Goal: Task Accomplishment & Management: Manage account settings

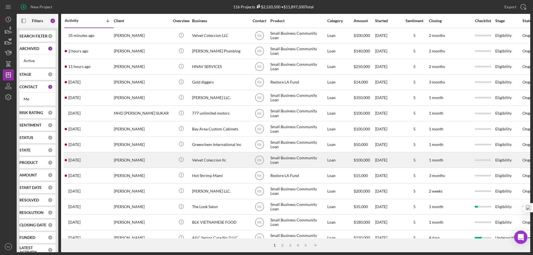
click at [141, 163] on div "Adriana Roberson" at bounding box center [142, 160] width 56 height 15
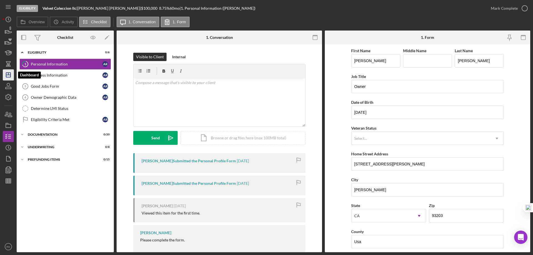
click at [10, 75] on line "button" at bounding box center [8, 75] width 4 height 0
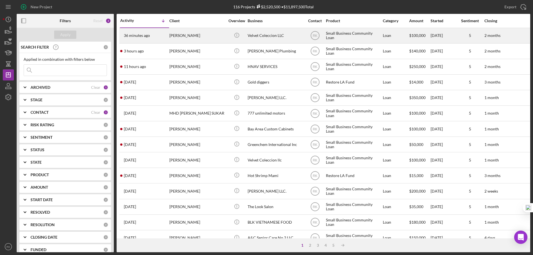
click at [192, 35] on div "Adriana Roberson" at bounding box center [197, 35] width 56 height 15
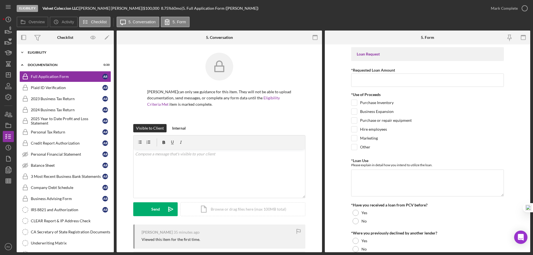
click at [41, 53] on div "Eligibility" at bounding box center [67, 52] width 79 height 3
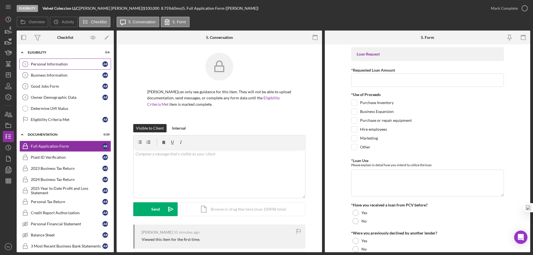
click at [62, 64] on div "Personal Information" at bounding box center [67, 64] width 72 height 4
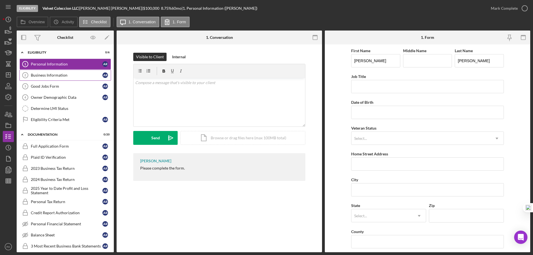
click at [65, 72] on link "Business Information 2 Business Information A R" at bounding box center [65, 75] width 92 height 11
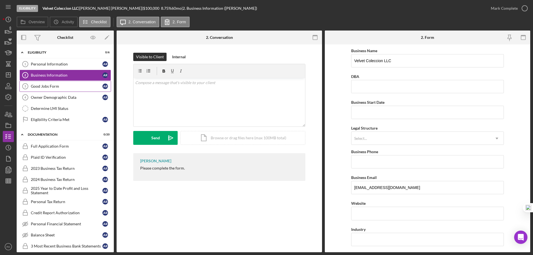
click at [67, 89] on div "Good Jobs Form" at bounding box center [67, 86] width 72 height 4
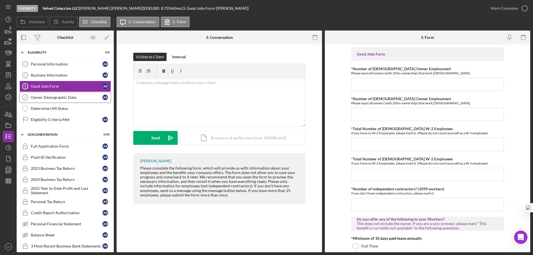
click at [70, 102] on link "Owner Demographic Data 4 Owner Demographic Data A R" at bounding box center [65, 97] width 92 height 11
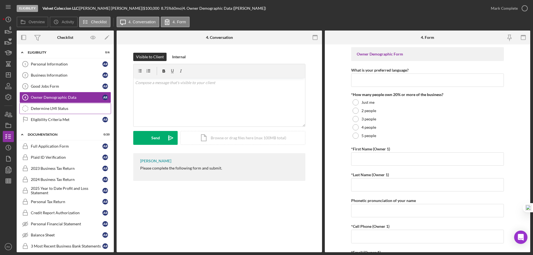
click at [71, 113] on link "Determine LMI Status Determine LMI Status" at bounding box center [65, 108] width 92 height 11
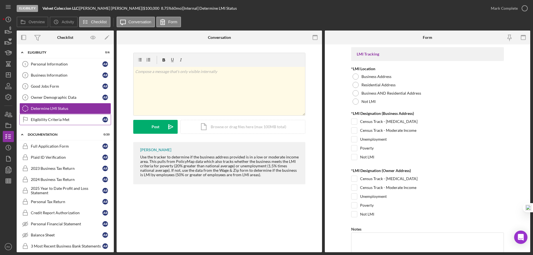
click at [74, 122] on link "Eligibility Criteria Met Eligibility Criteria Met A R" at bounding box center [65, 119] width 92 height 11
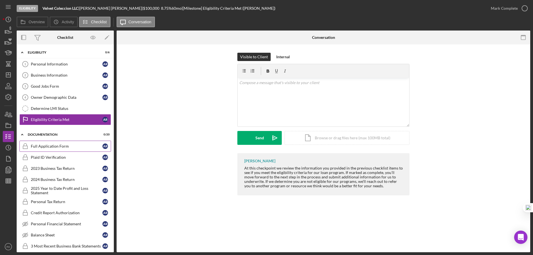
click at [57, 147] on div "Full Application Form" at bounding box center [67, 146] width 72 height 4
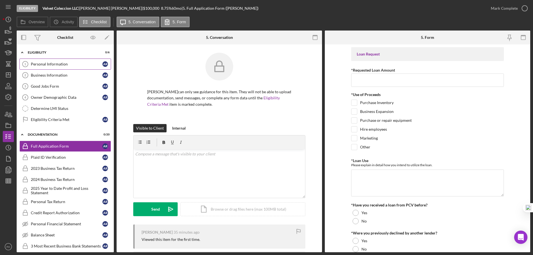
click at [54, 68] on link "Personal Information 1 Personal Information A R" at bounding box center [65, 64] width 92 height 11
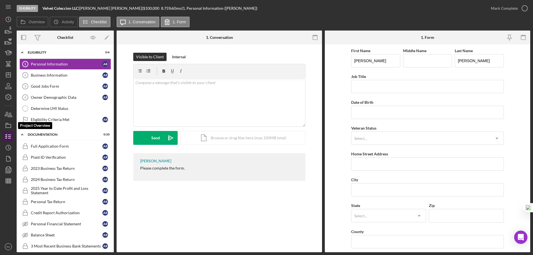
click at [9, 126] on icon "button" at bounding box center [8, 126] width 14 height 14
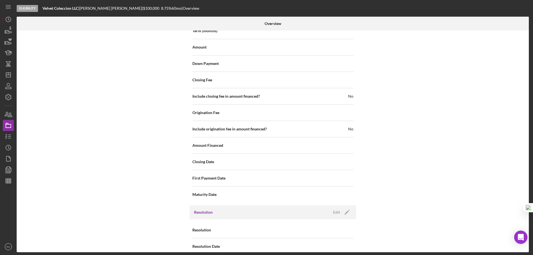
scroll to position [659, 0]
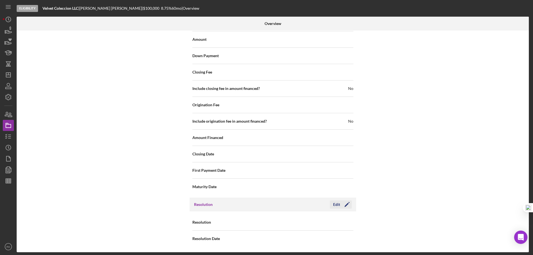
click at [348, 206] on icon "Icon/Edit" at bounding box center [347, 205] width 14 height 14
click at [347, 221] on icon "Icon/Dropdown Arrow" at bounding box center [346, 222] width 13 height 13
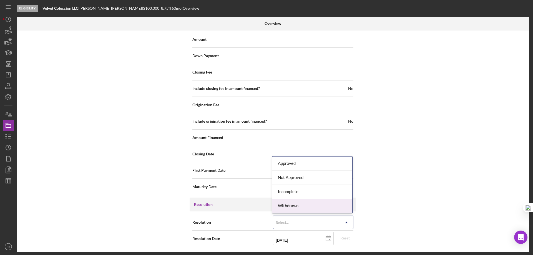
click at [293, 204] on div "Withdrawn" at bounding box center [313, 206] width 80 height 14
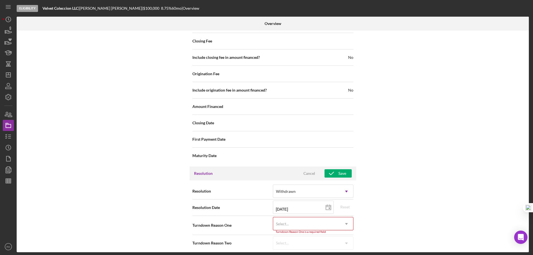
scroll to position [695, 0]
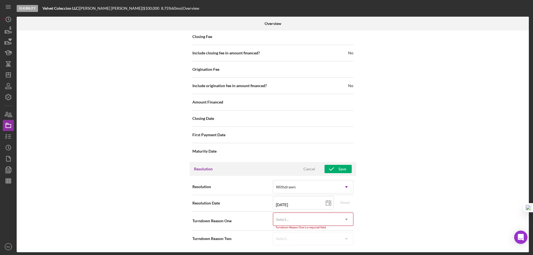
click at [347, 220] on icon "Icon/Dropdown Arrow" at bounding box center [346, 219] width 13 height 13
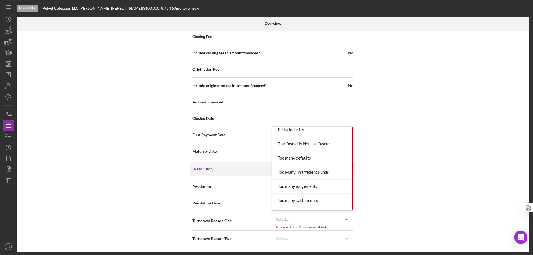
scroll to position [611, 0]
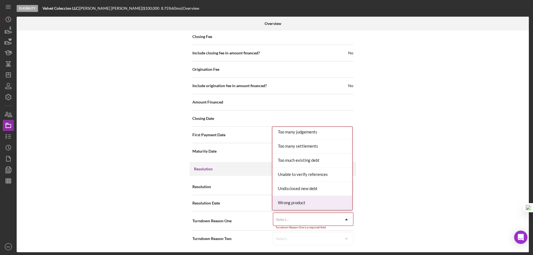
click at [295, 204] on div "Wrong product" at bounding box center [313, 203] width 80 height 14
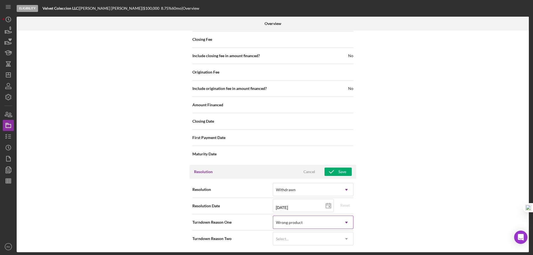
scroll to position [692, 0]
click at [304, 224] on div "Wrong product" at bounding box center [306, 222] width 67 height 13
click at [305, 223] on div "Wrong product" at bounding box center [306, 222] width 67 height 13
click at [311, 240] on div "Select..." at bounding box center [306, 239] width 67 height 13
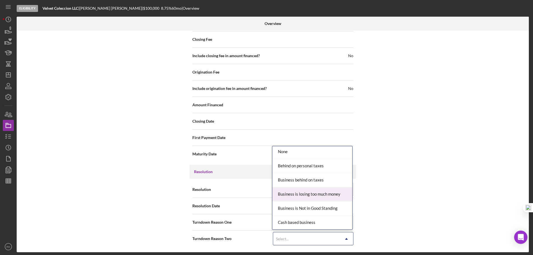
scroll to position [0, 0]
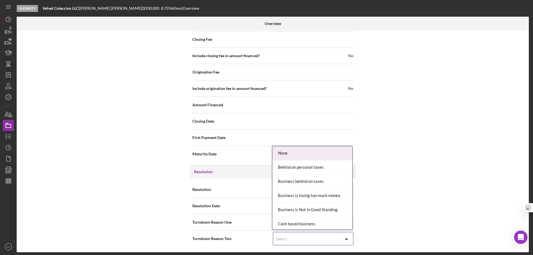
click at [408, 133] on div "Internal Workflow Stage Eligibility Icon/Dropdown Arrow Archive (can unarchive …" at bounding box center [273, 142] width 513 height 222
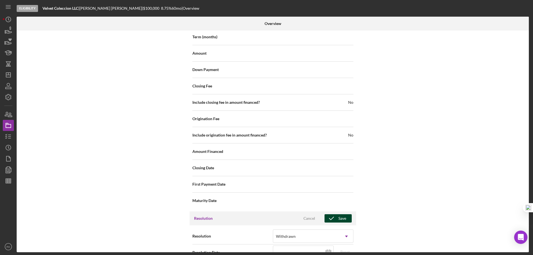
scroll to position [645, 0]
click at [339, 219] on div "Save" at bounding box center [343, 218] width 8 height 8
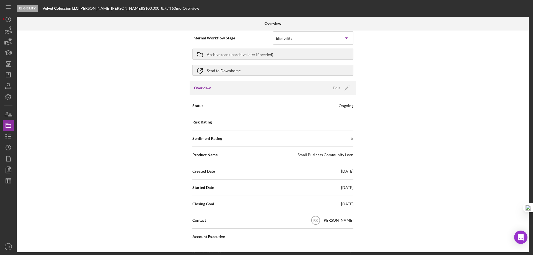
scroll to position [0, 0]
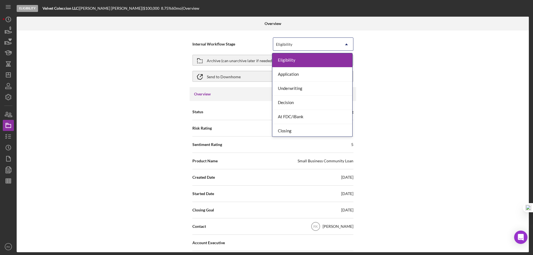
click at [319, 44] on div "Eligibility" at bounding box center [306, 44] width 67 height 13
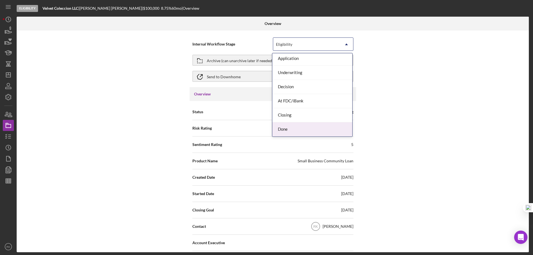
click at [296, 129] on div "Done" at bounding box center [313, 130] width 80 height 14
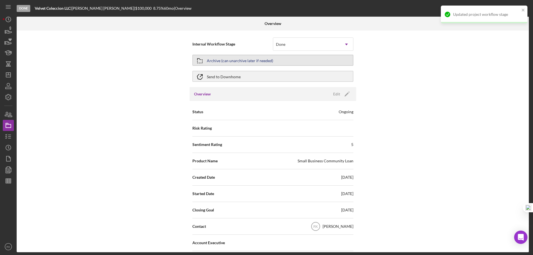
click at [198, 63] on icon "button" at bounding box center [200, 61] width 14 height 14
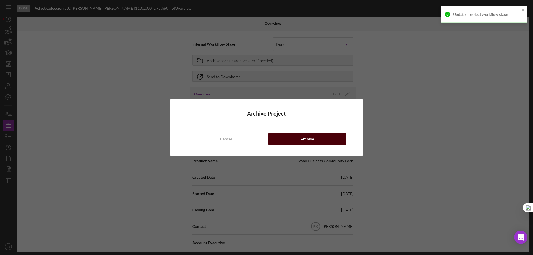
click at [302, 137] on div "Archive" at bounding box center [308, 139] width 14 height 11
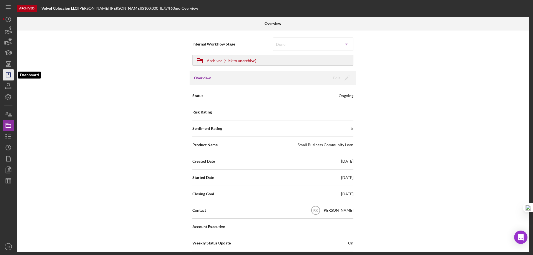
drag, startPoint x: 10, startPoint y: 74, endPoint x: 13, endPoint y: 76, distance: 3.3
click at [10, 74] on icon "Icon/Dashboard" at bounding box center [8, 75] width 14 height 14
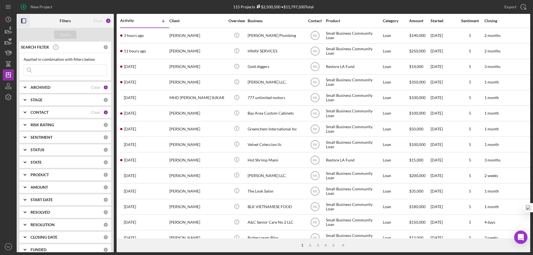
click at [22, 20] on rect "button" at bounding box center [21, 21] width 1 height 4
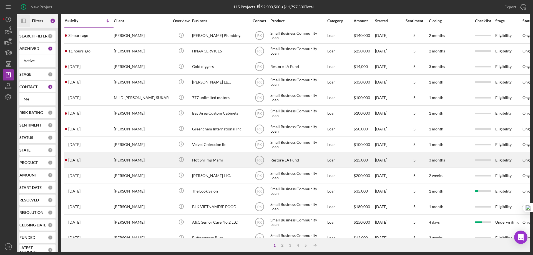
click at [271, 159] on div "Restore LA Fund" at bounding box center [299, 160] width 56 height 15
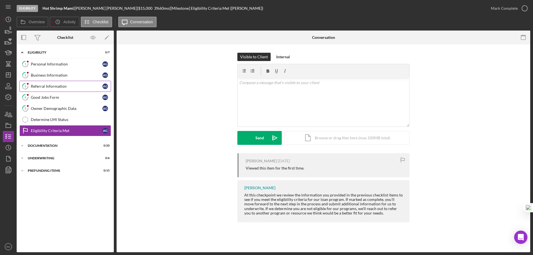
click at [54, 88] on div "Referral Information" at bounding box center [67, 86] width 72 height 4
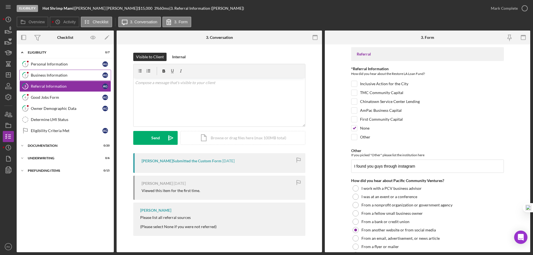
click at [56, 77] on div "Business Information" at bounding box center [67, 75] width 72 height 4
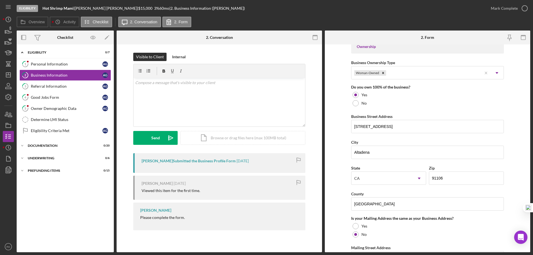
scroll to position [265, 0]
click at [11, 75] on icon "Icon/Dashboard" at bounding box center [8, 75] width 14 height 14
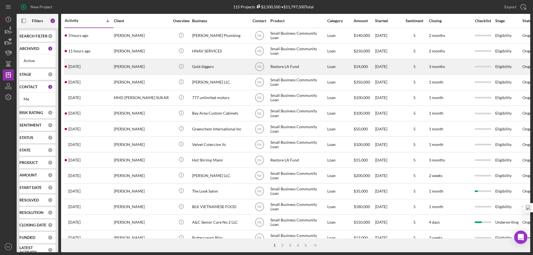
click at [220, 68] on div "Gold diggers" at bounding box center [220, 66] width 56 height 15
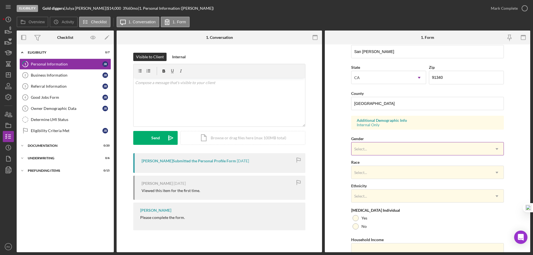
scroll to position [139, 0]
click at [8, 75] on line "button" at bounding box center [8, 74] width 0 height 2
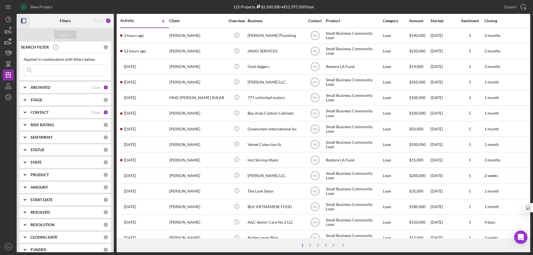
click at [22, 21] on rect "button" at bounding box center [21, 21] width 1 height 4
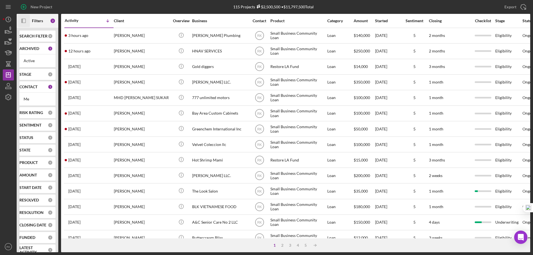
drag, startPoint x: 29, startPoint y: 89, endPoint x: 34, endPoint y: 98, distance: 10.3
click at [29, 89] on b "CONTACT" at bounding box center [28, 87] width 18 height 4
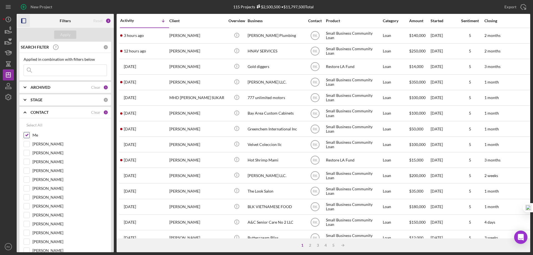
click at [27, 136] on input "Me" at bounding box center [27, 136] width 6 height 6
checkbox input "false"
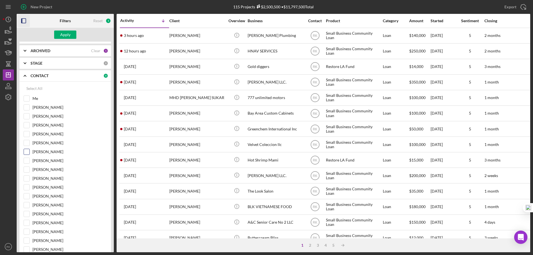
click at [27, 151] on input "[PERSON_NAME]" at bounding box center [27, 152] width 6 height 6
checkbox input "true"
click at [65, 34] on div "Apply" at bounding box center [65, 35] width 10 height 8
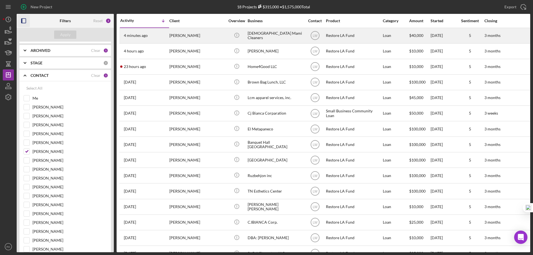
click at [184, 35] on div "Kali Batista" at bounding box center [197, 35] width 56 height 15
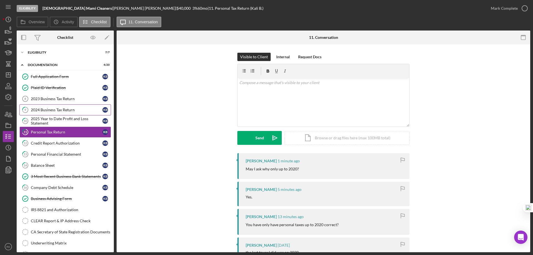
click at [50, 111] on div "2024 Business Tax Return" at bounding box center [67, 110] width 72 height 4
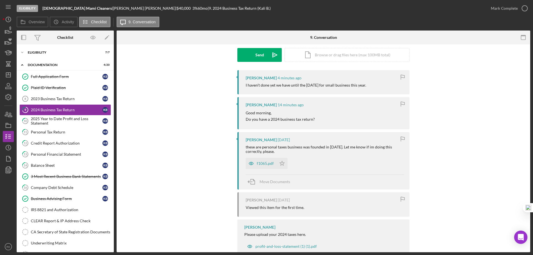
scroll to position [83, 0]
click at [260, 164] on div "f1065.pdf" at bounding box center [265, 163] width 17 height 4
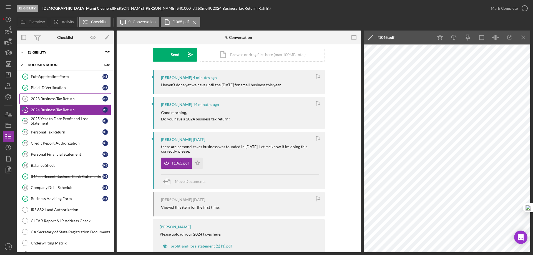
click at [69, 99] on div "2023 Business Tax Return" at bounding box center [67, 99] width 72 height 4
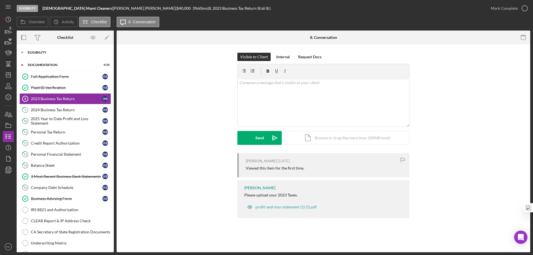
click at [41, 56] on div "Icon/Expander Eligibility 7 / 7" at bounding box center [65, 52] width 97 height 11
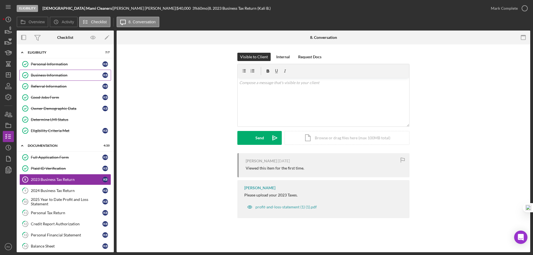
click at [47, 78] on link "Business Information Business Information K B" at bounding box center [65, 75] width 92 height 11
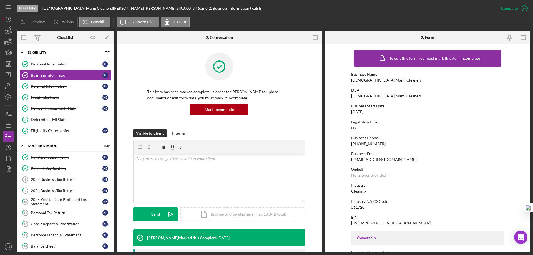
drag, startPoint x: 349, startPoint y: 105, endPoint x: 379, endPoint y: 112, distance: 30.2
click at [379, 112] on form "To edit this form you must mark this item incomplete Business Name Dominican Ma…" at bounding box center [428, 148] width 206 height 208
copy div "Business Start Date 08/04/2024"
click at [5, 77] on icon "Icon/Dashboard" at bounding box center [8, 75] width 14 height 14
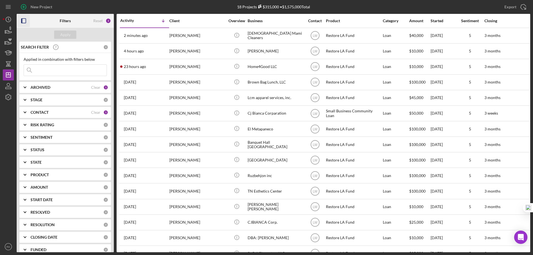
click at [23, 21] on icon "button" at bounding box center [24, 21] width 13 height 13
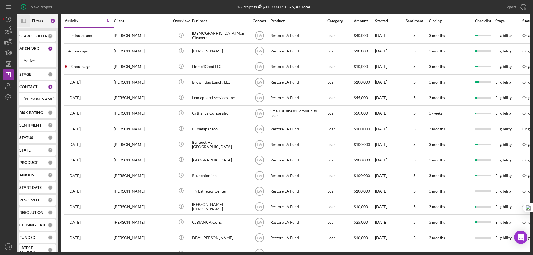
click at [18, 15] on button "Icon/Panel Side Expand" at bounding box center [24, 21] width 13 height 13
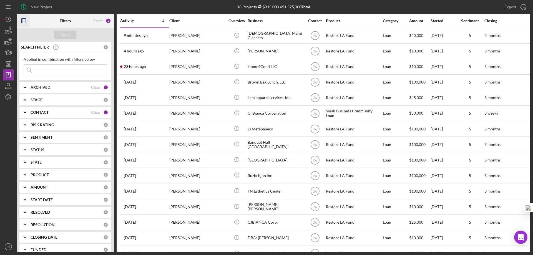
click at [24, 21] on icon "button" at bounding box center [24, 21] width 13 height 13
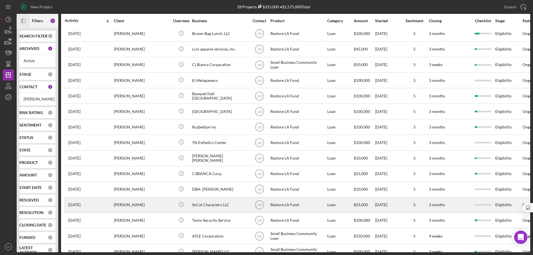
scroll to position [63, 0]
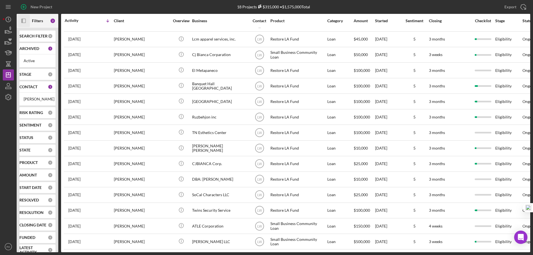
click at [26, 87] on b "CONTACT" at bounding box center [28, 87] width 18 height 4
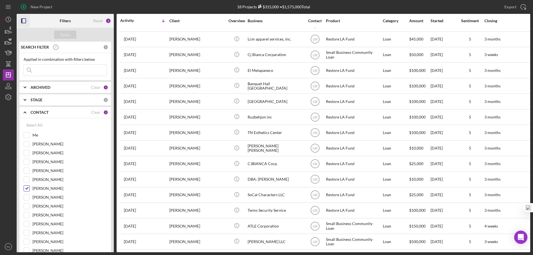
click at [26, 188] on input "[PERSON_NAME]" at bounding box center [27, 189] width 6 height 6
checkbox input "false"
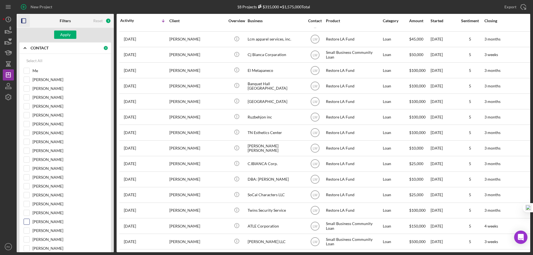
scroll to position [65, 0]
click at [29, 219] on input "[PERSON_NAME]" at bounding box center [27, 222] width 6 height 6
click at [72, 34] on button "Apply" at bounding box center [65, 35] width 22 height 8
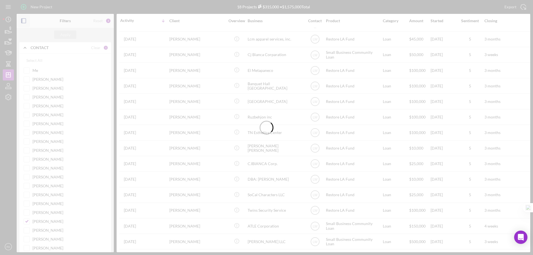
scroll to position [0, 0]
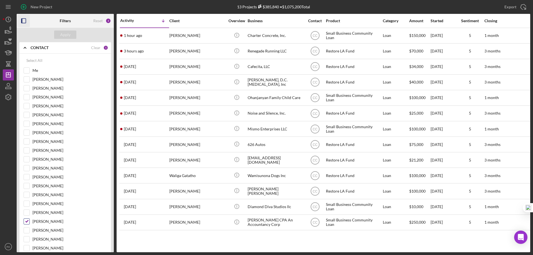
click at [27, 223] on input "[PERSON_NAME]" at bounding box center [27, 222] width 6 height 6
checkbox input "false"
click at [24, 73] on input "Me" at bounding box center [27, 71] width 6 height 6
checkbox input "true"
click at [62, 32] on div "Apply" at bounding box center [65, 35] width 10 height 8
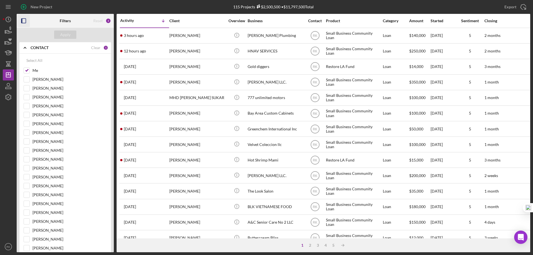
click at [25, 21] on icon "button" at bounding box center [24, 21] width 13 height 13
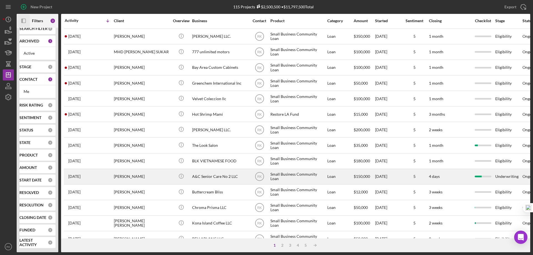
scroll to position [46, 0]
click at [226, 174] on div "A&C Senior Care No 2 LLC" at bounding box center [220, 176] width 56 height 15
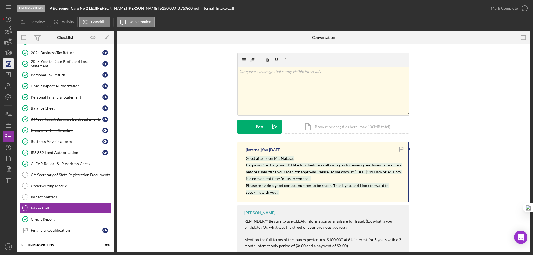
scroll to position [71, 0]
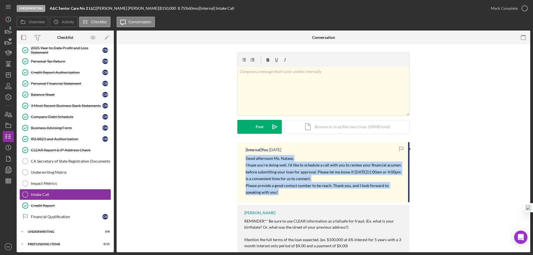
drag, startPoint x: 245, startPoint y: 159, endPoint x: 300, endPoint y: 180, distance: 59.3
click at [321, 195] on div "[Internal] You 6 days ago Good afternoon Ms. Natase, I hope you’re doing well. …" at bounding box center [324, 172] width 172 height 60
copy p "Good afternoon Ms. Natase, I hope you’re doing well. I’d like to schedule a cal…"
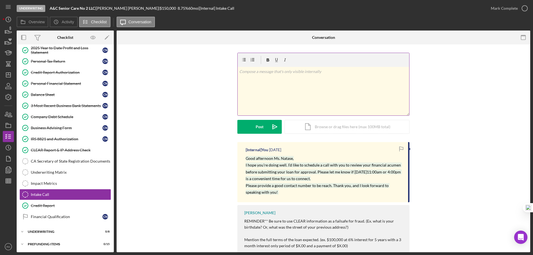
click at [252, 72] on p at bounding box center [323, 72] width 169 height 6
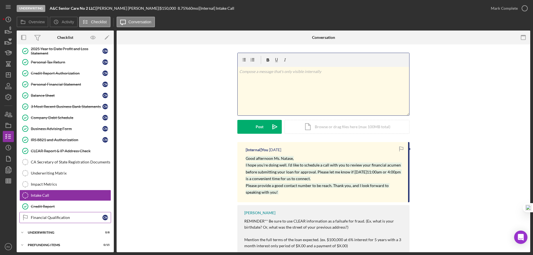
scroll to position [69, 0]
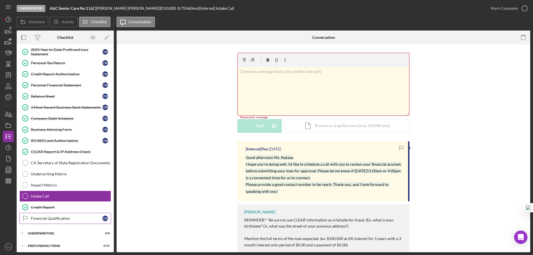
click at [60, 220] on div "Financial Qualification" at bounding box center [67, 218] width 72 height 4
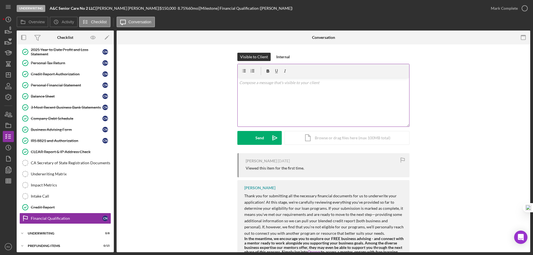
click at [250, 84] on p at bounding box center [323, 83] width 169 height 6
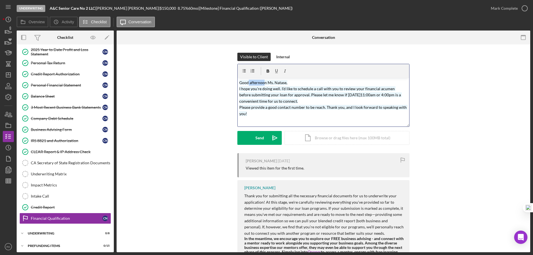
drag, startPoint x: 248, startPoint y: 82, endPoint x: 264, endPoint y: 83, distance: 15.9
click at [264, 83] on mark "Good afternoon Ms. Natase, I hope you’re doing well. I’d like to schedule a cal…" at bounding box center [323, 98] width 168 height 36
drag, startPoint x: 249, startPoint y: 82, endPoint x: 265, endPoint y: 84, distance: 16.2
click at [265, 84] on mark "Good afternoon Ms. Natase, I hope you’re doing well. I’d like to schedule a cal…" at bounding box center [323, 98] width 168 height 36
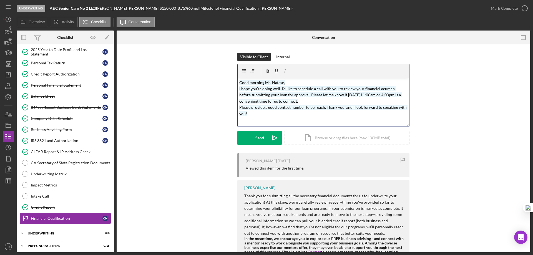
click at [324, 91] on mark "Good morning Ms. Natase, I hope you’re doing well. I’d like to schedule a call …" at bounding box center [323, 98] width 168 height 36
click at [333, 95] on mark "Good morning Ms. Natase, I hope you’re doing well. I’d like to schedule a call …" at bounding box center [323, 98] width 168 height 36
drag, startPoint x: 333, startPoint y: 94, endPoint x: 340, endPoint y: 97, distance: 7.1
click at [340, 97] on mark "Good morning Ms. Natase, I hope you’re doing well. I’d like to schedule a call …" at bounding box center [323, 98] width 168 height 36
drag, startPoint x: 333, startPoint y: 96, endPoint x: 340, endPoint y: 97, distance: 7.0
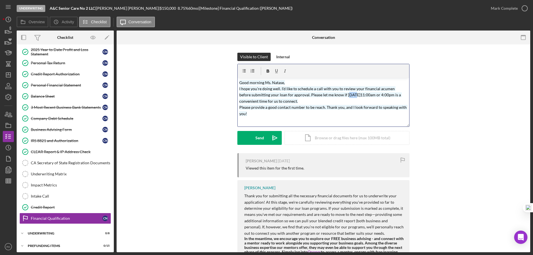
click at [340, 97] on mark "Good morning Ms. Natase, I hope you’re doing well. I’d like to schedule a call …" at bounding box center [323, 98] width 168 height 36
click at [357, 94] on mark "Good morning Ms. Natase, I hope you’re doing well. I’d like to schedule a call …" at bounding box center [323, 98] width 168 height 36
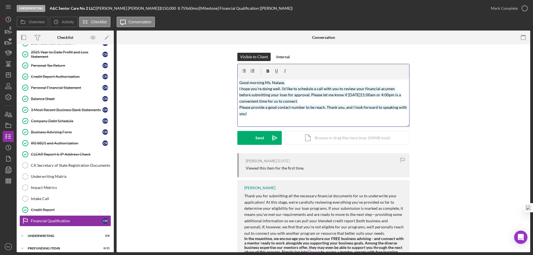
scroll to position [66, 0]
click at [384, 94] on mark "Good morning Ms. Natase, I hope you’re doing well. I’d like to schedule a call …" at bounding box center [323, 98] width 168 height 36
click at [301, 118] on div "v Color teal Color pink Remove color Add row above Add row below Add column bef…" at bounding box center [324, 102] width 172 height 49
click at [362, 95] on mark "Good morning Ms. Natase, I hope you’re doing well. I’d like to schedule a call …" at bounding box center [323, 98] width 168 height 36
click at [260, 139] on div "Send" at bounding box center [260, 138] width 9 height 14
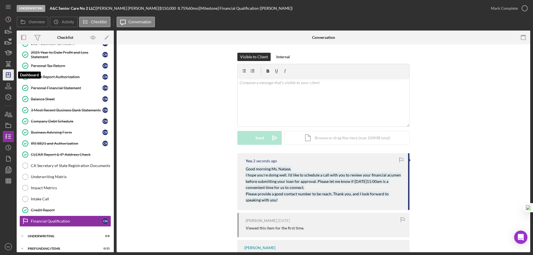
click at [8, 76] on icon "Icon/Dashboard" at bounding box center [8, 75] width 14 height 14
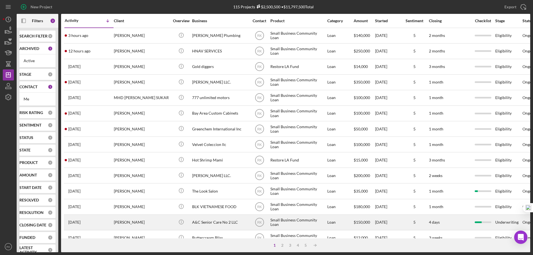
click at [214, 222] on div "A&C Senior Care No 2 LLC" at bounding box center [220, 222] width 56 height 15
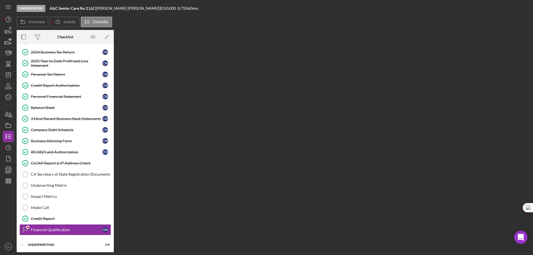
scroll to position [71, 0]
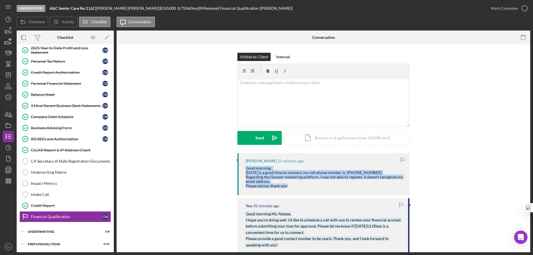
drag, startPoint x: 246, startPoint y: 169, endPoint x: 299, endPoint y: 179, distance: 54.0
click at [308, 185] on div "Good morning , Wednesday is a good time to connect, my cell phone number is: 91…" at bounding box center [325, 177] width 158 height 22
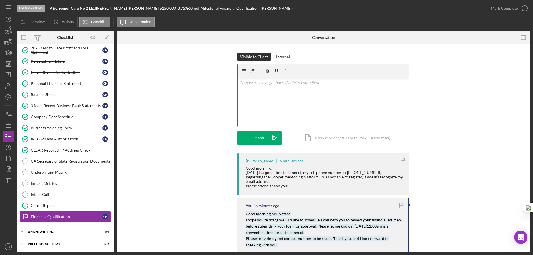
drag, startPoint x: 268, startPoint y: 76, endPoint x: 271, endPoint y: 106, distance: 30.4
click at [268, 76] on div at bounding box center [324, 71] width 172 height 14
click at [45, 232] on div "Underwriting" at bounding box center [67, 231] width 79 height 3
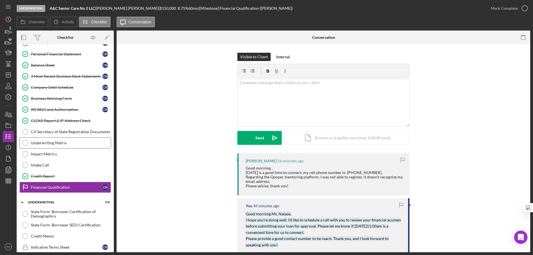
scroll to position [100, 0]
click at [61, 91] on link "Company Debt Schedule Company Debt Schedule C N" at bounding box center [65, 87] width 92 height 11
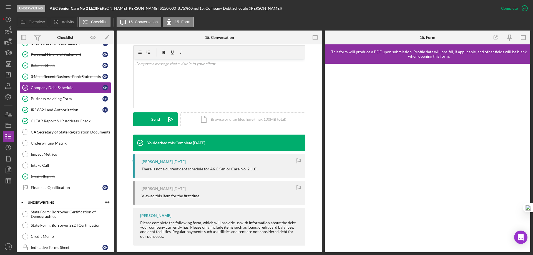
scroll to position [99, 0]
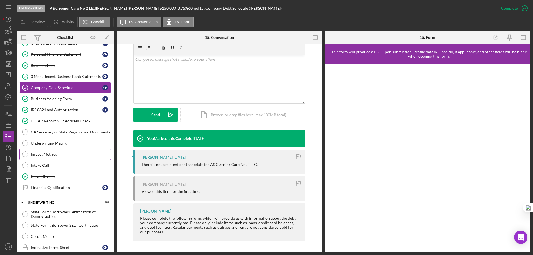
click at [52, 159] on link "Impact Metrics Impact Metrics" at bounding box center [65, 154] width 92 height 11
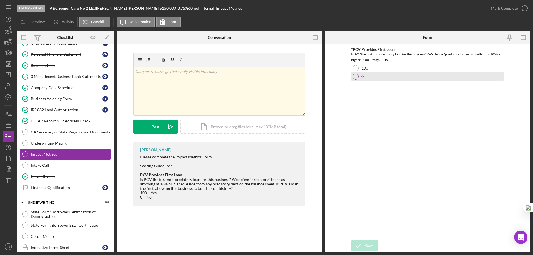
click at [356, 78] on div at bounding box center [356, 77] width 6 height 6
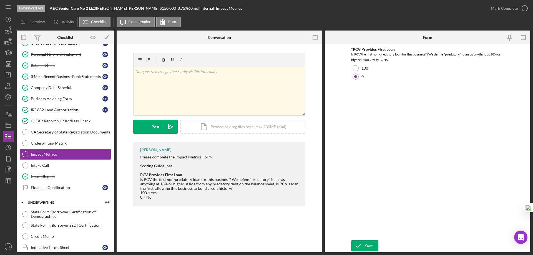
drag, startPoint x: 367, startPoint y: 244, endPoint x: 390, endPoint y: 223, distance: 31.1
click at [367, 244] on div "Save" at bounding box center [369, 246] width 8 height 11
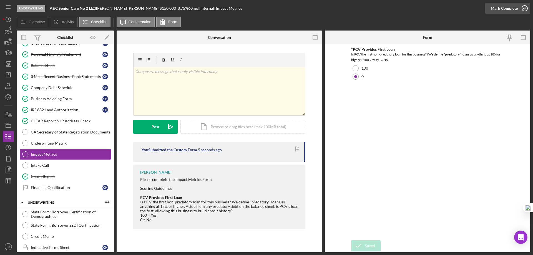
click at [525, 8] on icon "button" at bounding box center [525, 8] width 14 height 14
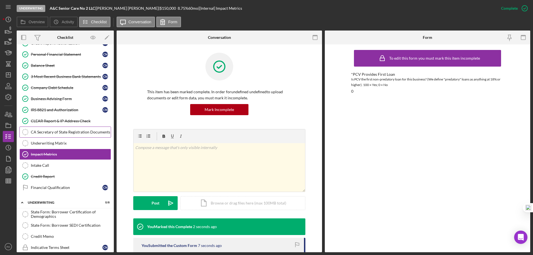
click at [69, 131] on div "CA Secretary of State Registration Documents" at bounding box center [71, 132] width 80 height 4
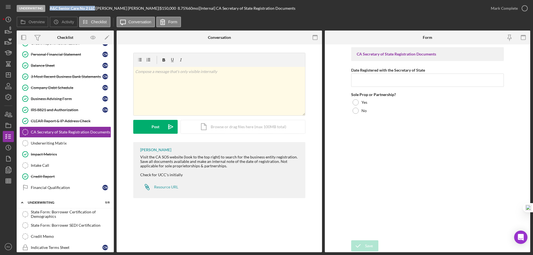
drag, startPoint x: 50, startPoint y: 6, endPoint x: 95, endPoint y: 8, distance: 44.7
click at [95, 8] on b "A&C Senior Care No 2 LLC" at bounding box center [72, 8] width 45 height 5
copy b "A&C Senior Care No 2 LLC"
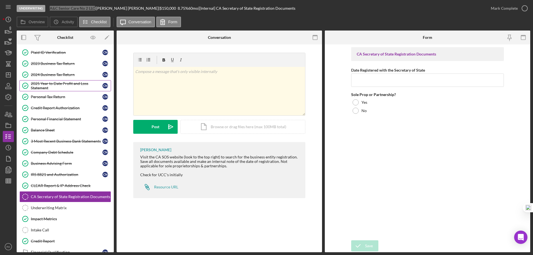
scroll to position [17, 0]
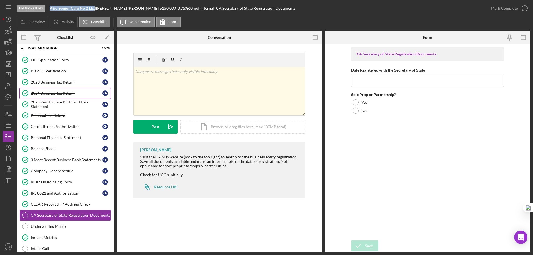
drag, startPoint x: 55, startPoint y: 93, endPoint x: 73, endPoint y: 96, distance: 17.7
click at [55, 93] on div "2024 Business Tax Return" at bounding box center [67, 93] width 72 height 4
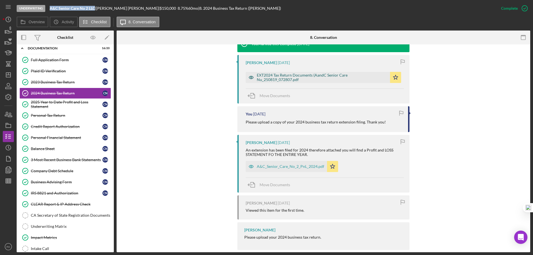
scroll to position [194, 0]
click at [292, 168] on div "A&C_Senior_Care_No_2_PnL_2024.pdf" at bounding box center [291, 166] width 68 height 4
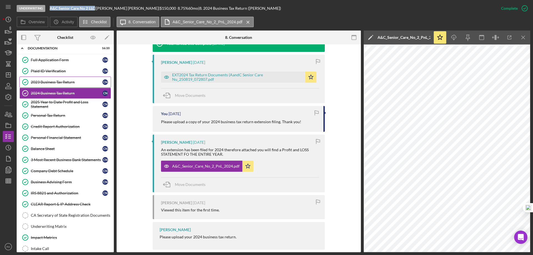
click at [63, 83] on div "2023 Business Tax Return" at bounding box center [67, 82] width 72 height 4
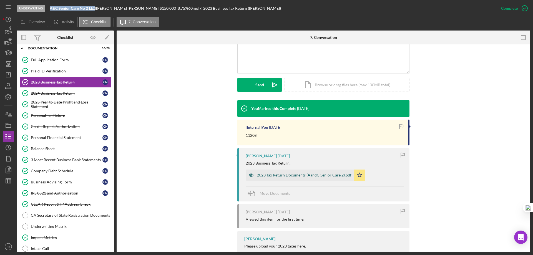
scroll to position [130, 0]
click at [295, 178] on div "2023 Tax Return Documents (AandC Senior Care 2).pdf" at bounding box center [300, 174] width 109 height 11
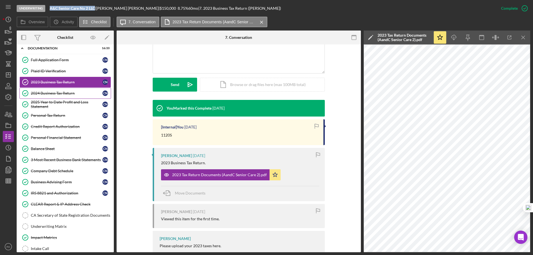
click at [50, 93] on div "2024 Business Tax Return" at bounding box center [67, 93] width 72 height 4
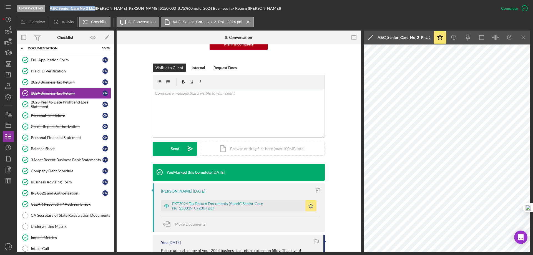
scroll to position [65, 0]
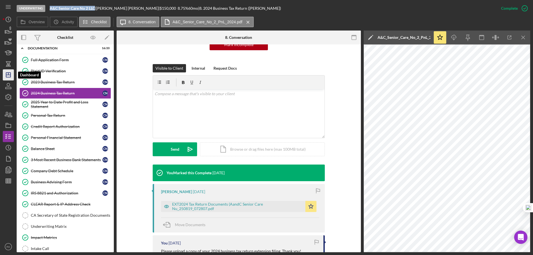
click at [11, 76] on polygon "button" at bounding box center [8, 75] width 4 height 4
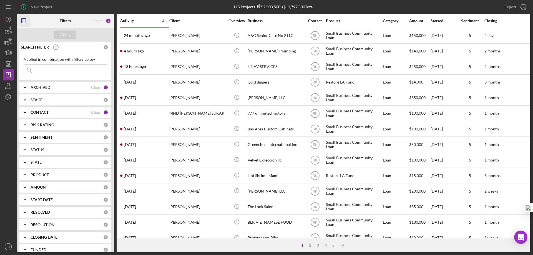
click at [23, 23] on icon "button" at bounding box center [24, 21] width 13 height 13
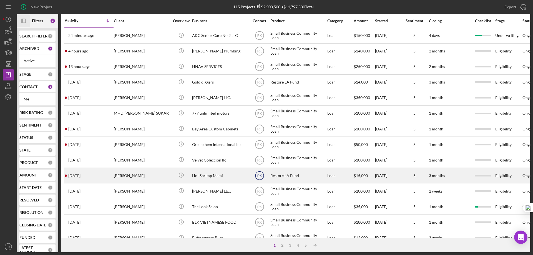
click at [262, 176] on icon "RK" at bounding box center [260, 176] width 14 height 14
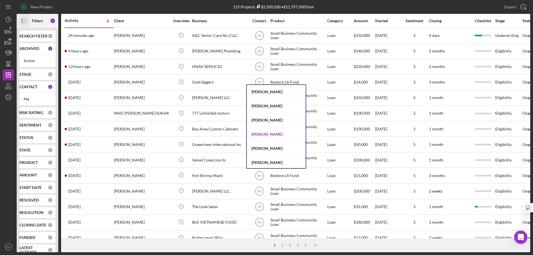
scroll to position [213, 0]
click at [273, 121] on div "[PERSON_NAME]" at bounding box center [276, 120] width 59 height 14
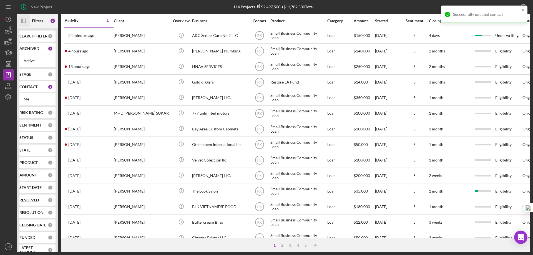
click at [259, 82] on text "RK" at bounding box center [259, 83] width 5 height 4
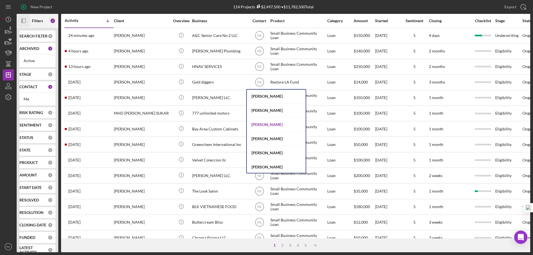
click at [266, 123] on div "[PERSON_NAME]" at bounding box center [276, 125] width 59 height 14
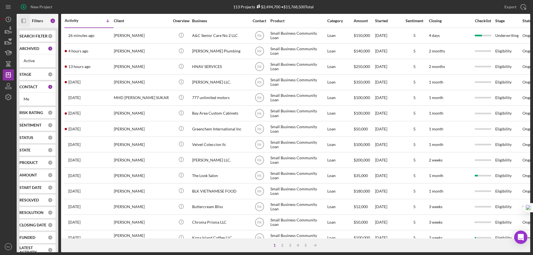
click at [28, 88] on b "CONTACT" at bounding box center [28, 87] width 18 height 4
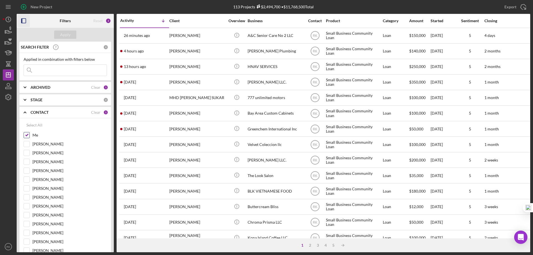
click at [29, 135] on input "Me" at bounding box center [27, 136] width 6 height 6
checkbox input "false"
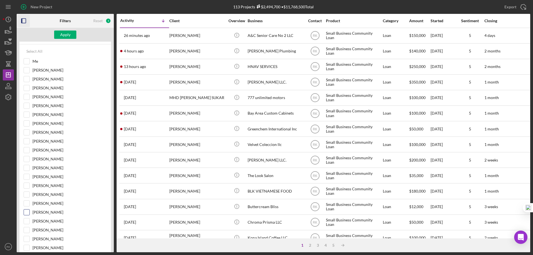
scroll to position [74, 0]
click at [28, 114] on input "[PERSON_NAME]" at bounding box center [27, 115] width 6 height 6
click at [66, 36] on div "Apply" at bounding box center [65, 35] width 10 height 8
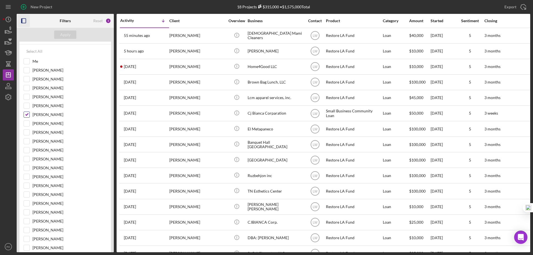
scroll to position [74, 0]
click at [26, 117] on input "[PERSON_NAME]" at bounding box center [27, 115] width 6 height 6
checkbox input "false"
click at [26, 211] on input "[PERSON_NAME]" at bounding box center [27, 213] width 6 height 6
click at [64, 35] on div "Apply" at bounding box center [65, 35] width 10 height 8
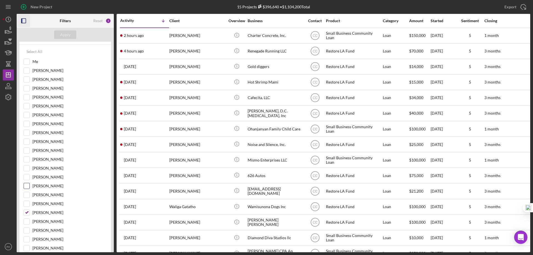
scroll to position [73, 0]
click at [25, 213] on input "[PERSON_NAME]" at bounding box center [27, 213] width 6 height 6
checkbox input "false"
click at [28, 62] on input "Me" at bounding box center [27, 62] width 6 height 6
checkbox input "true"
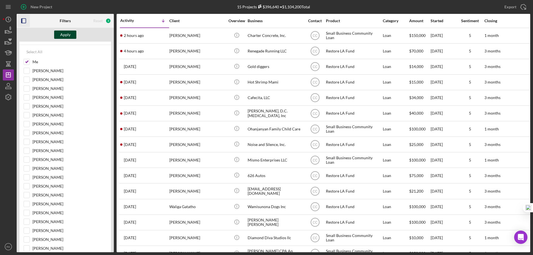
click at [63, 35] on div "Apply" at bounding box center [65, 35] width 10 height 8
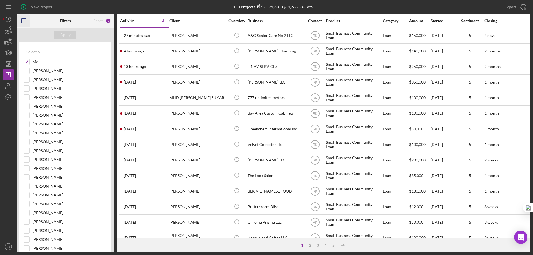
click at [22, 20] on rect "button" at bounding box center [21, 21] width 1 height 4
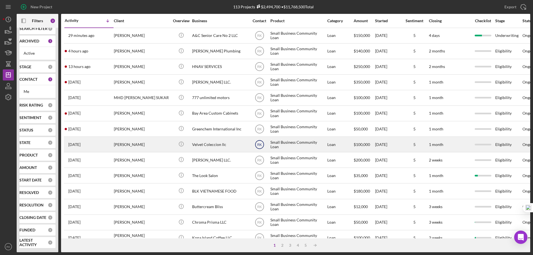
click at [261, 146] on text "RK" at bounding box center [259, 145] width 5 height 4
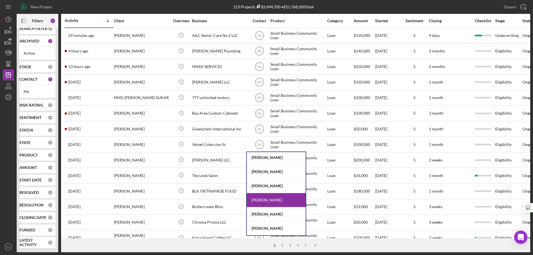
scroll to position [43, 0]
click at [264, 186] on div "[PERSON_NAME]" at bounding box center [276, 187] width 59 height 14
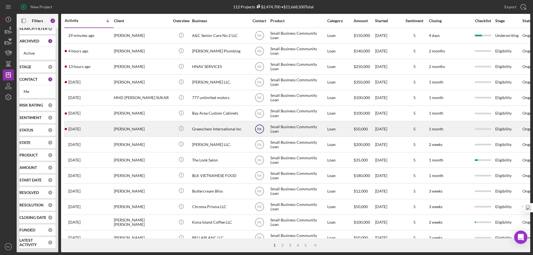
click at [261, 129] on text "RK" at bounding box center [259, 129] width 5 height 4
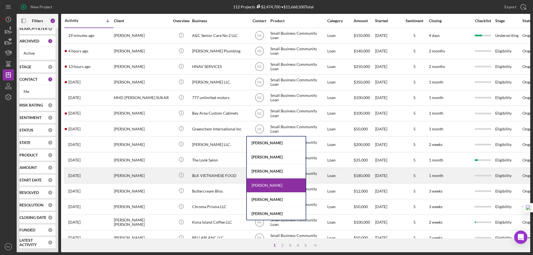
click at [266, 171] on div "[PERSON_NAME]" at bounding box center [276, 171] width 59 height 14
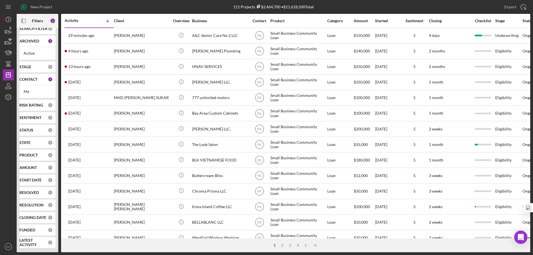
click at [260, 114] on text "RK" at bounding box center [259, 114] width 5 height 4
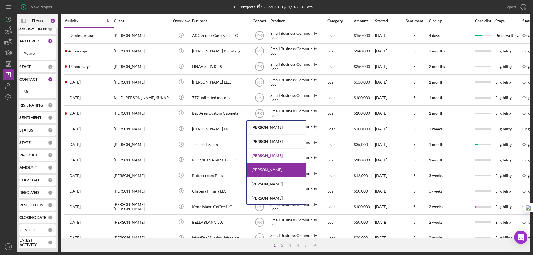
click at [263, 154] on div "[PERSON_NAME]" at bounding box center [276, 156] width 59 height 14
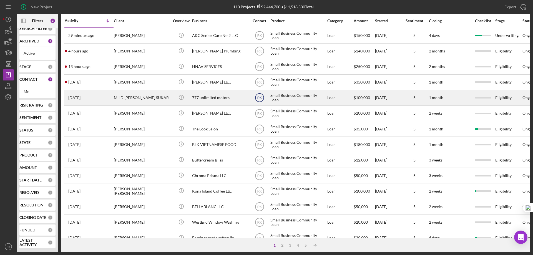
click at [261, 97] on text "RK" at bounding box center [259, 98] width 5 height 4
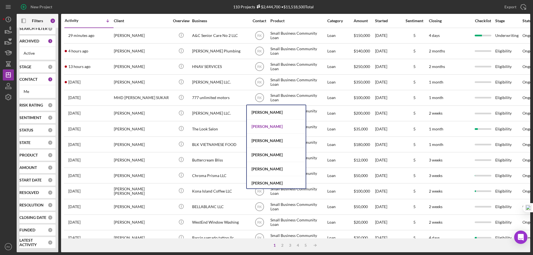
scroll to position [99, 0]
click at [264, 129] on div "[PERSON_NAME]" at bounding box center [276, 127] width 59 height 14
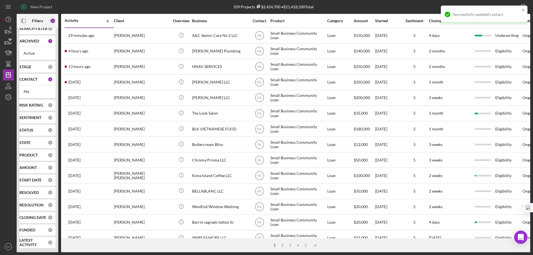
click at [260, 83] on text "RK" at bounding box center [259, 83] width 5 height 4
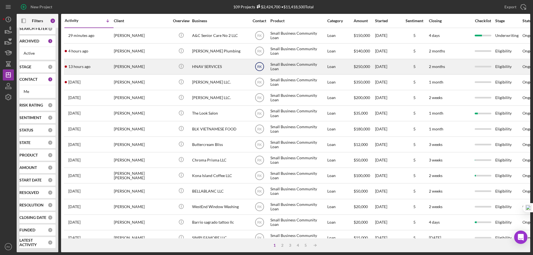
click at [260, 66] on text "RK" at bounding box center [259, 67] width 5 height 4
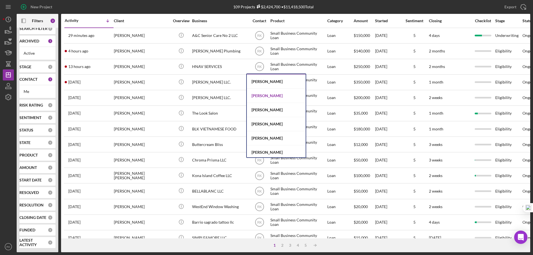
click at [263, 95] on div "[PERSON_NAME]" at bounding box center [276, 96] width 59 height 14
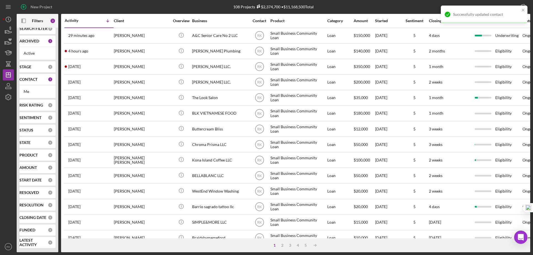
click at [259, 52] on text "RK" at bounding box center [259, 51] width 5 height 4
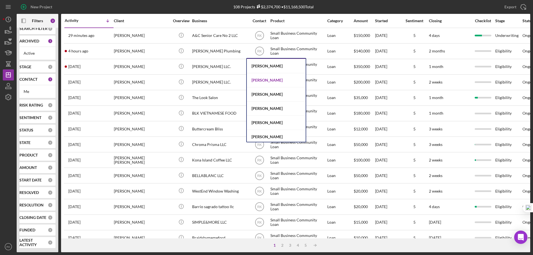
click at [261, 79] on div "[PERSON_NAME]" at bounding box center [276, 80] width 59 height 14
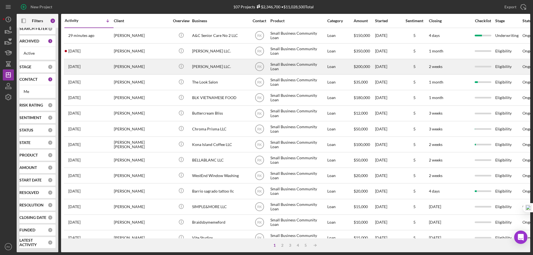
click at [206, 67] on div "Bruce Waynne LLC." at bounding box center [220, 66] width 56 height 15
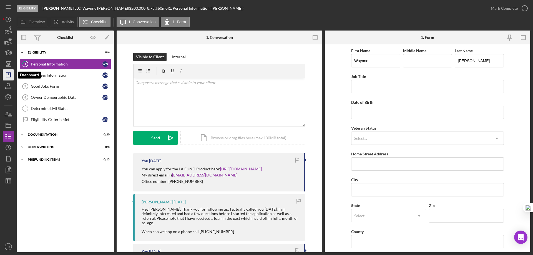
click at [9, 77] on icon "Icon/Dashboard" at bounding box center [8, 75] width 14 height 14
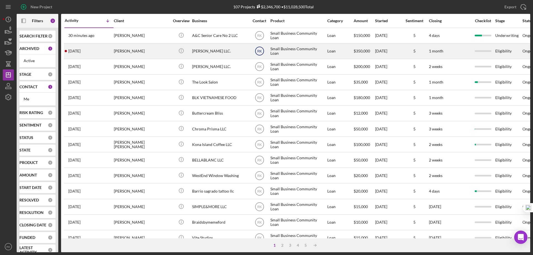
click at [260, 51] on text "RK" at bounding box center [259, 51] width 5 height 4
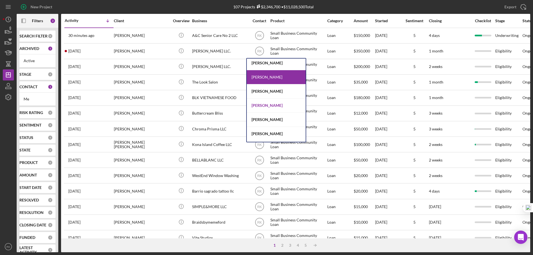
scroll to position [74, 0]
click at [275, 105] on div "[PERSON_NAME]" at bounding box center [276, 105] width 59 height 14
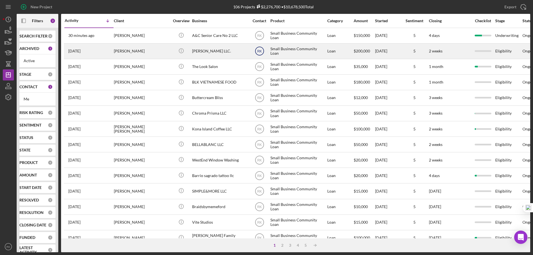
click at [260, 50] on text "RK" at bounding box center [259, 51] width 5 height 4
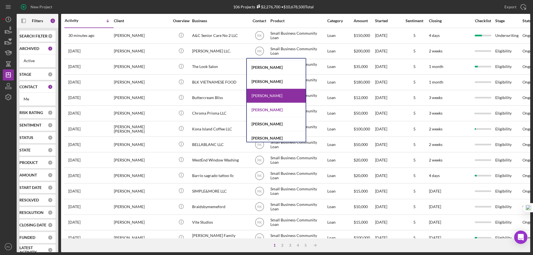
scroll to position [55, 0]
click at [272, 124] on div "[PERSON_NAME]" at bounding box center [276, 124] width 59 height 14
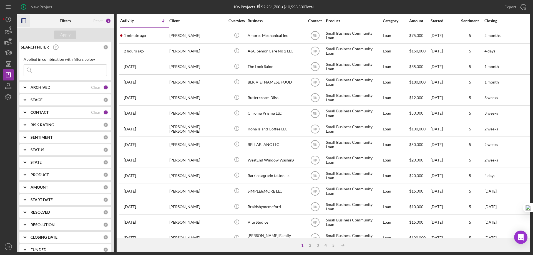
click at [25, 18] on icon "button" at bounding box center [24, 21] width 13 height 13
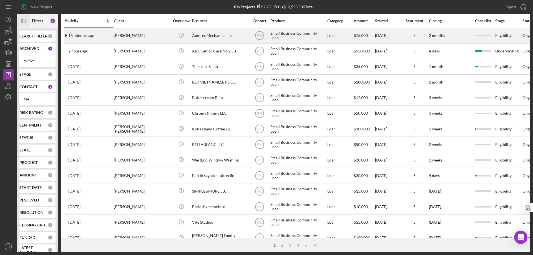
click at [224, 36] on div "Amores Mechanical Inc" at bounding box center [220, 35] width 56 height 15
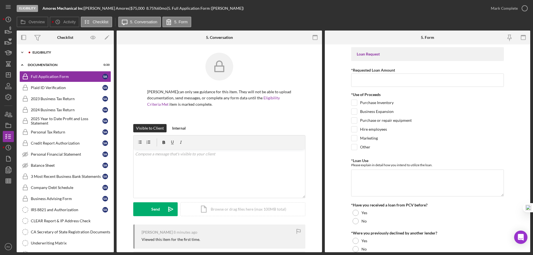
click at [49, 54] on div "Icon/Expander Eligibility 0 / 6" at bounding box center [65, 52] width 97 height 11
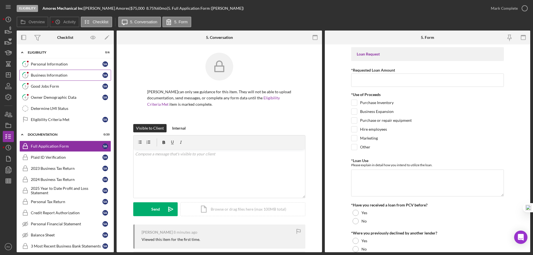
click at [58, 75] on div "Business Information" at bounding box center [67, 75] width 72 height 4
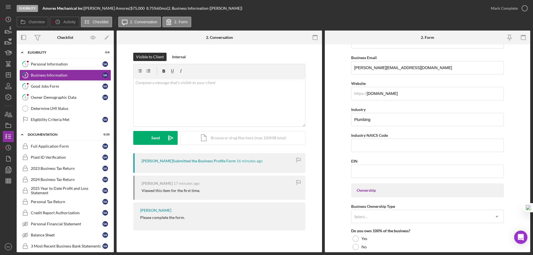
scroll to position [120, 0]
drag, startPoint x: 9, startPoint y: 74, endPoint x: 15, endPoint y: 77, distance: 6.7
click at [8, 74] on line "button" at bounding box center [8, 74] width 0 height 2
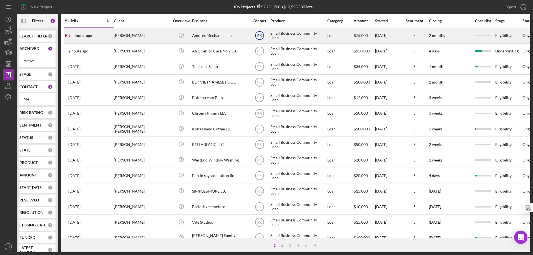
click at [259, 35] on text "RK" at bounding box center [259, 36] width 5 height 4
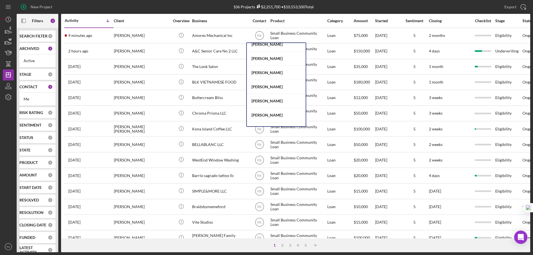
scroll to position [176, 0]
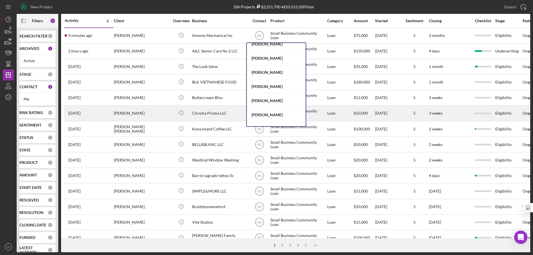
click at [263, 115] on div "[PERSON_NAME]" at bounding box center [276, 115] width 59 height 14
